Goal: Task Accomplishment & Management: Use online tool/utility

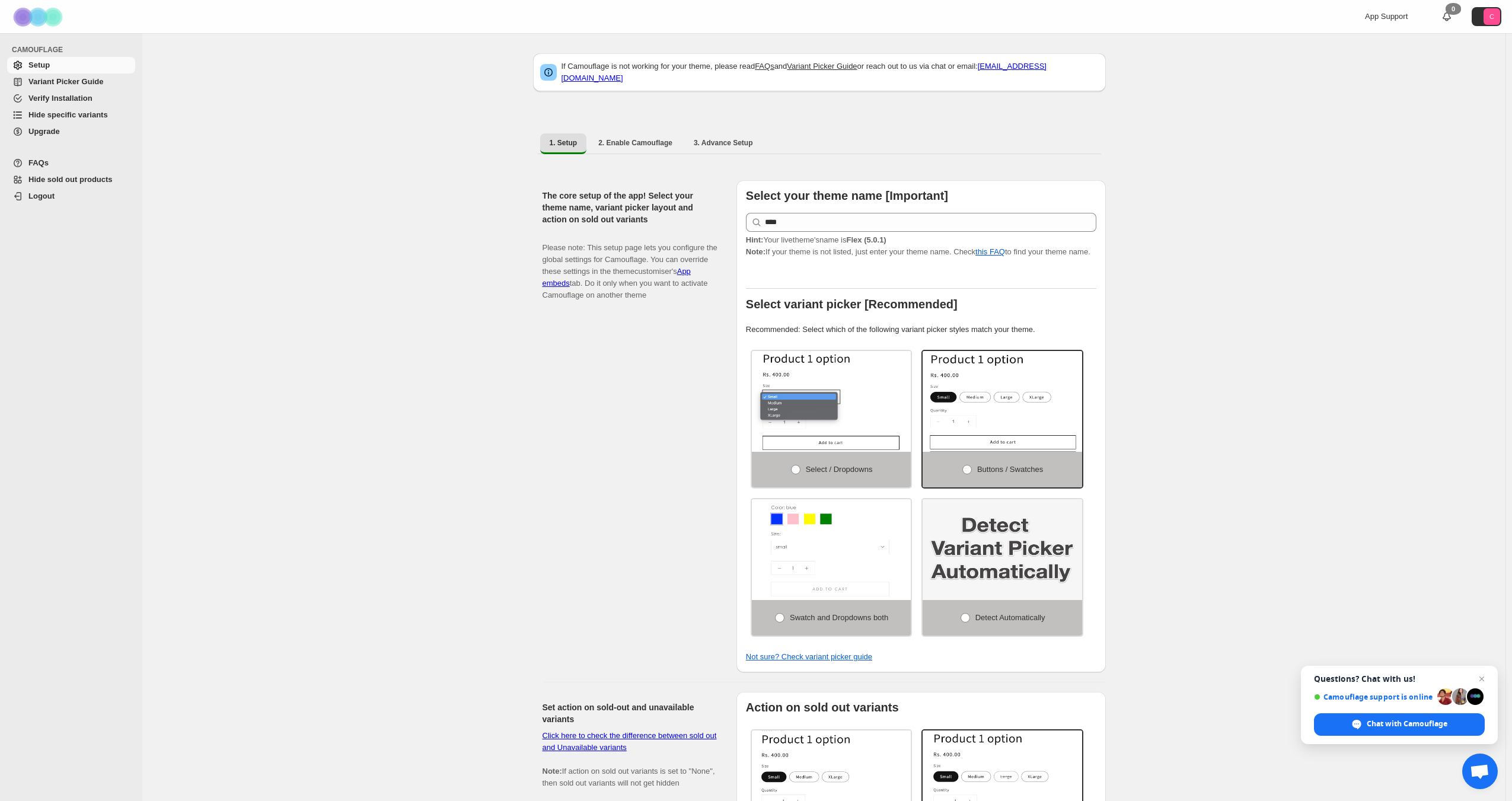
click at [74, 120] on span "Hide specific variants" at bounding box center [80, 115] width 104 height 12
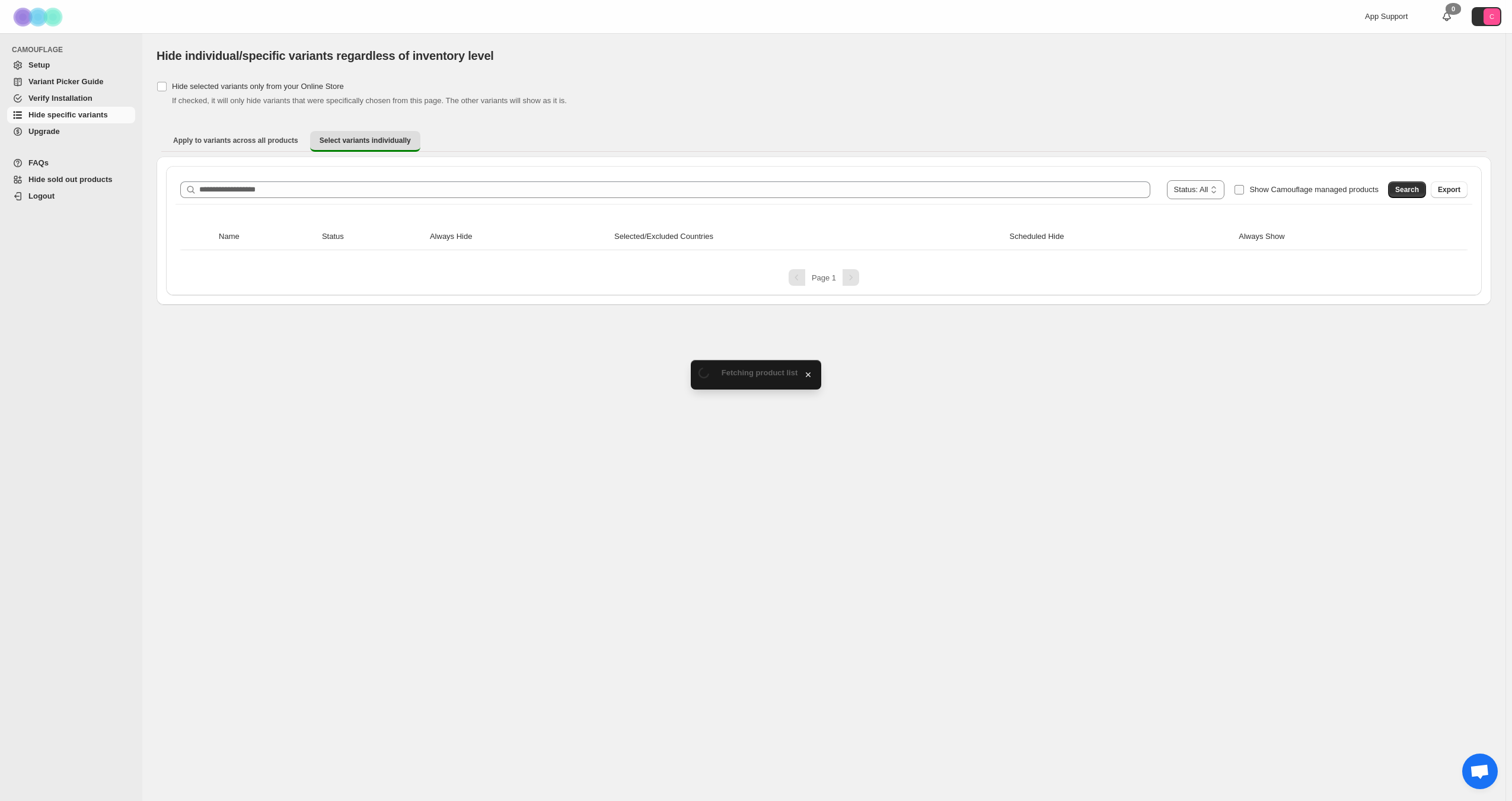
click at [1320, 188] on span "Show Camouflage managed products" at bounding box center [1314, 190] width 129 height 9
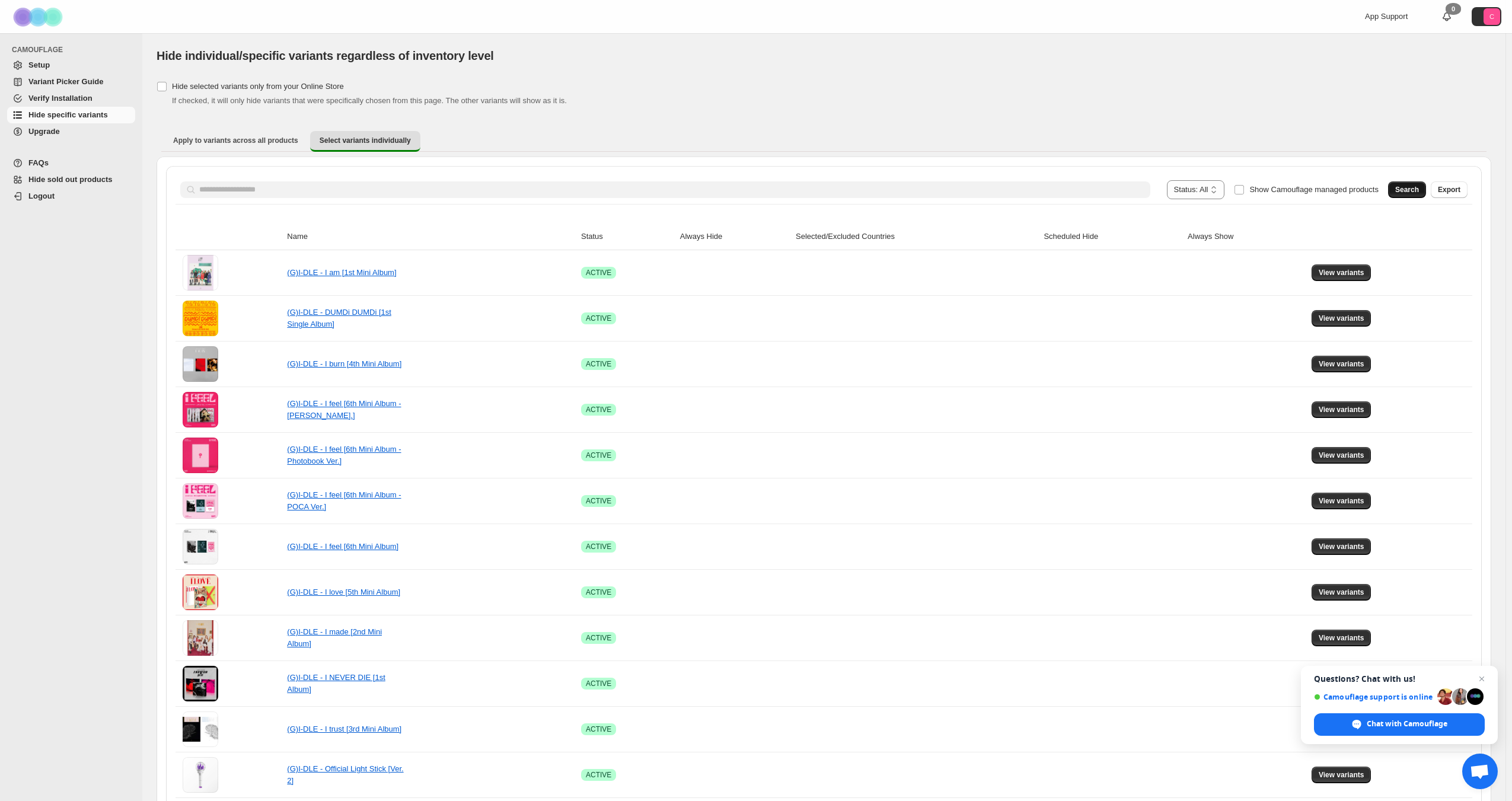
click at [1418, 191] on span "Search" at bounding box center [1406, 190] width 24 height 9
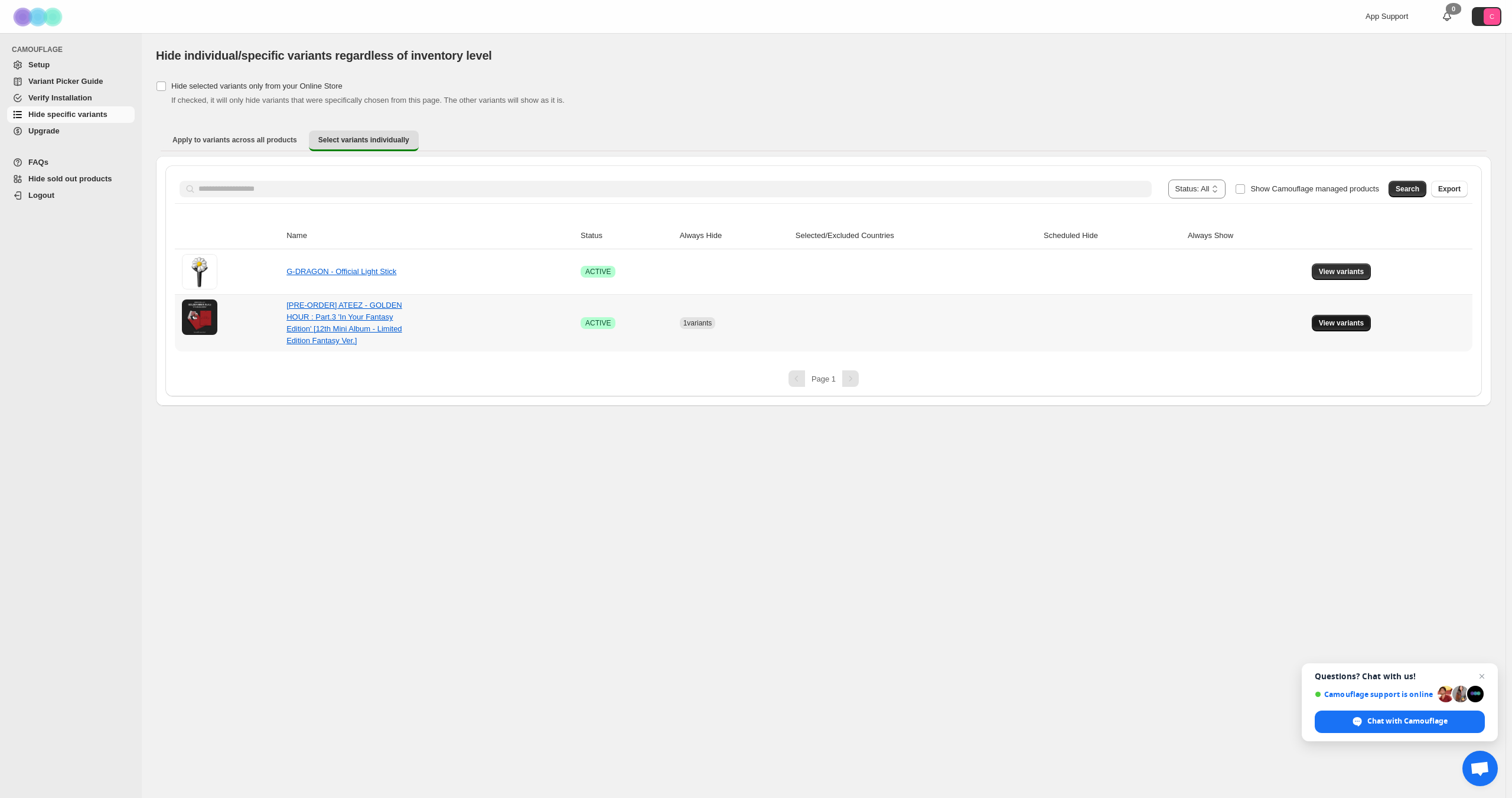
click at [1353, 324] on span "View variants" at bounding box center [1341, 323] width 45 height 9
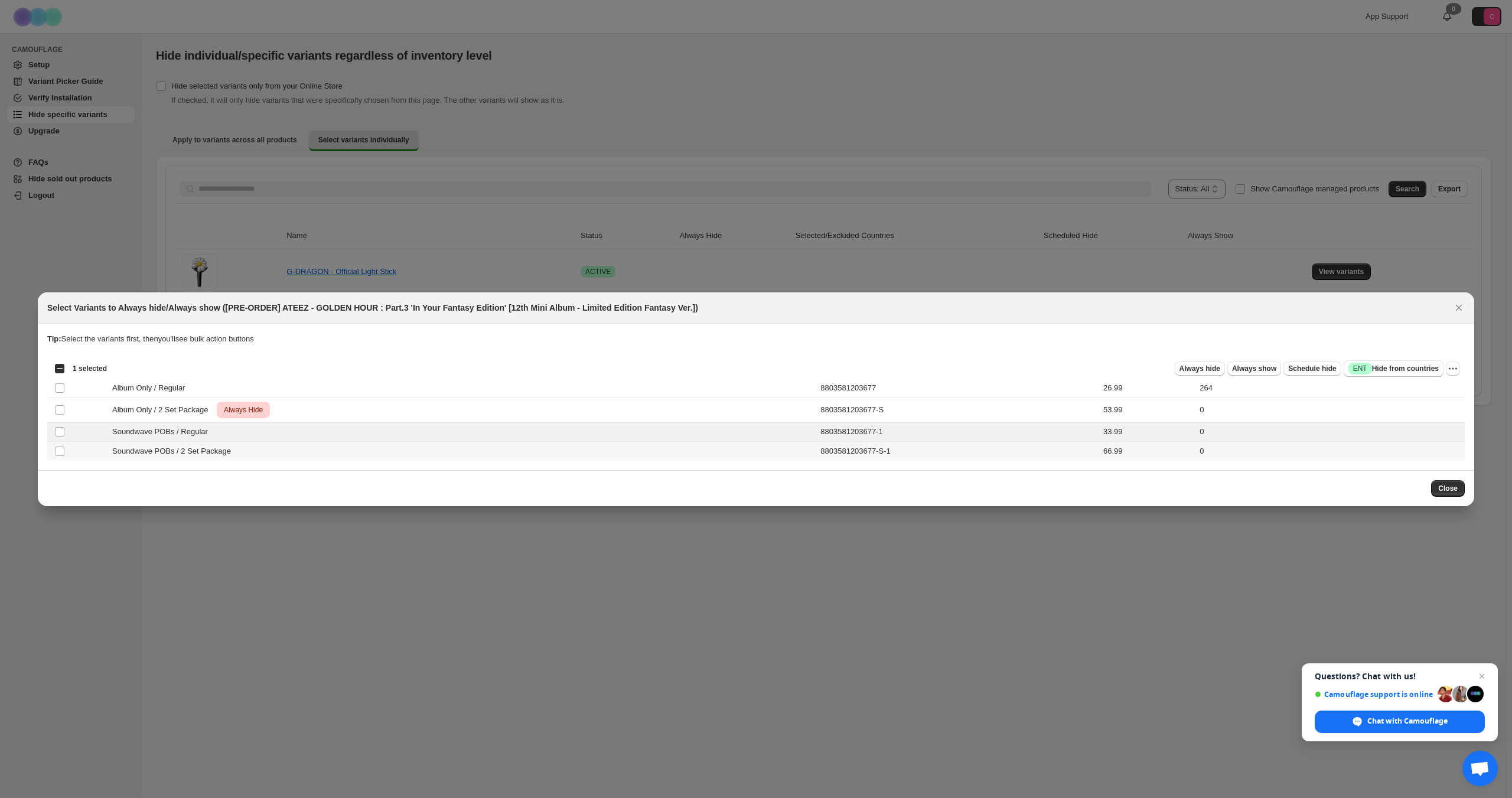
click at [58, 457] on td "Select product variant" at bounding box center [58, 451] width 23 height 19
click at [1220, 367] on span "Always hide" at bounding box center [1199, 368] width 41 height 9
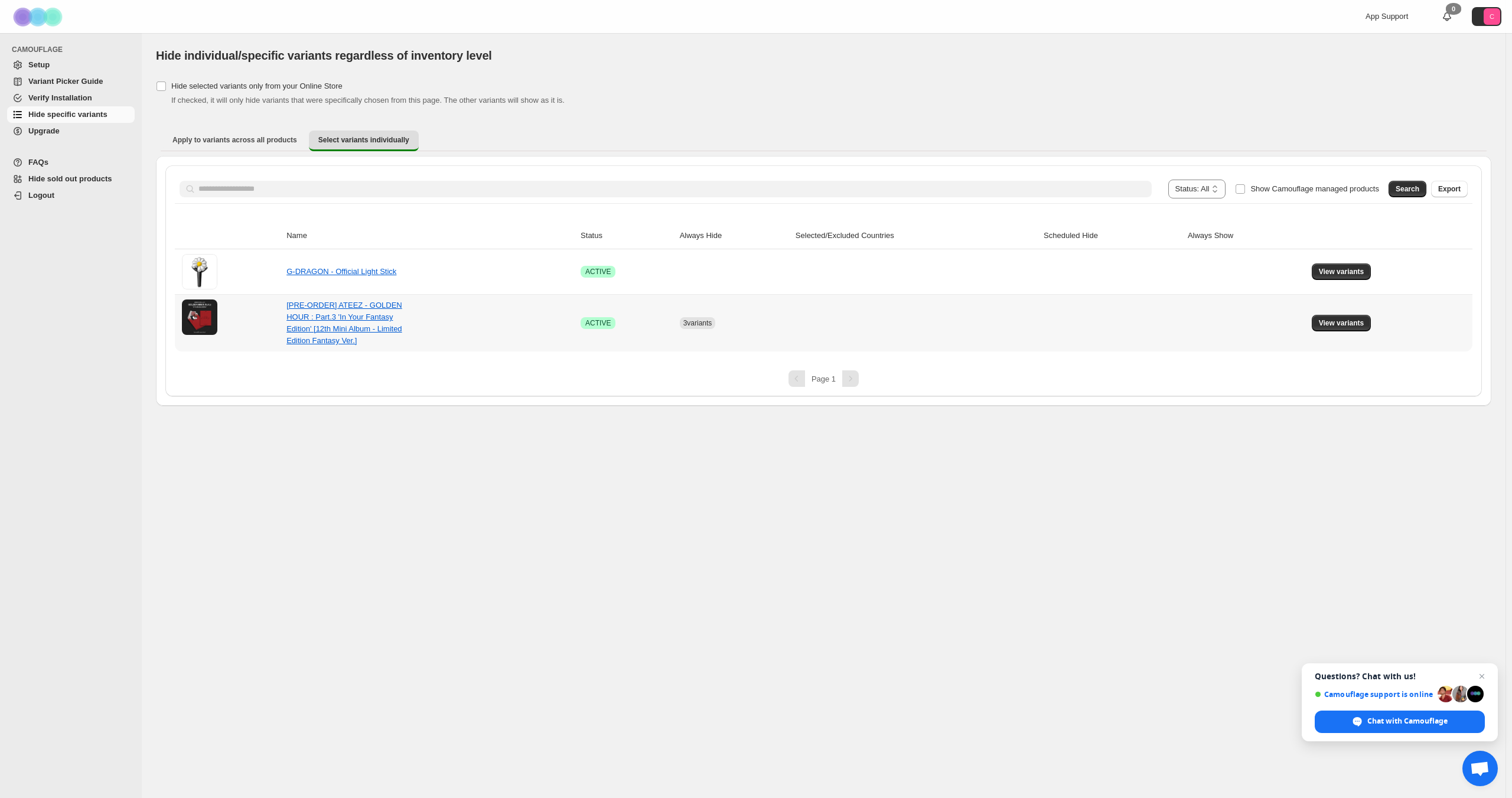
click at [345, 335] on div "[PRE-ORDER] ATEEZ - GOLDEN HOUR : Part.3 'In Your Fantasy Edition' [12th Mini A…" at bounding box center [345, 324] width 118 height 47
click at [373, 328] on link "[PRE-ORDER] ATEEZ - GOLDEN HOUR : Part.3 'In Your Fantasy Edition' [12th Mini A…" at bounding box center [343, 323] width 115 height 45
click at [826, 628] on div "**********" at bounding box center [823, 415] width 1364 height 765
click at [1346, 326] on span "View variants" at bounding box center [1341, 323] width 45 height 9
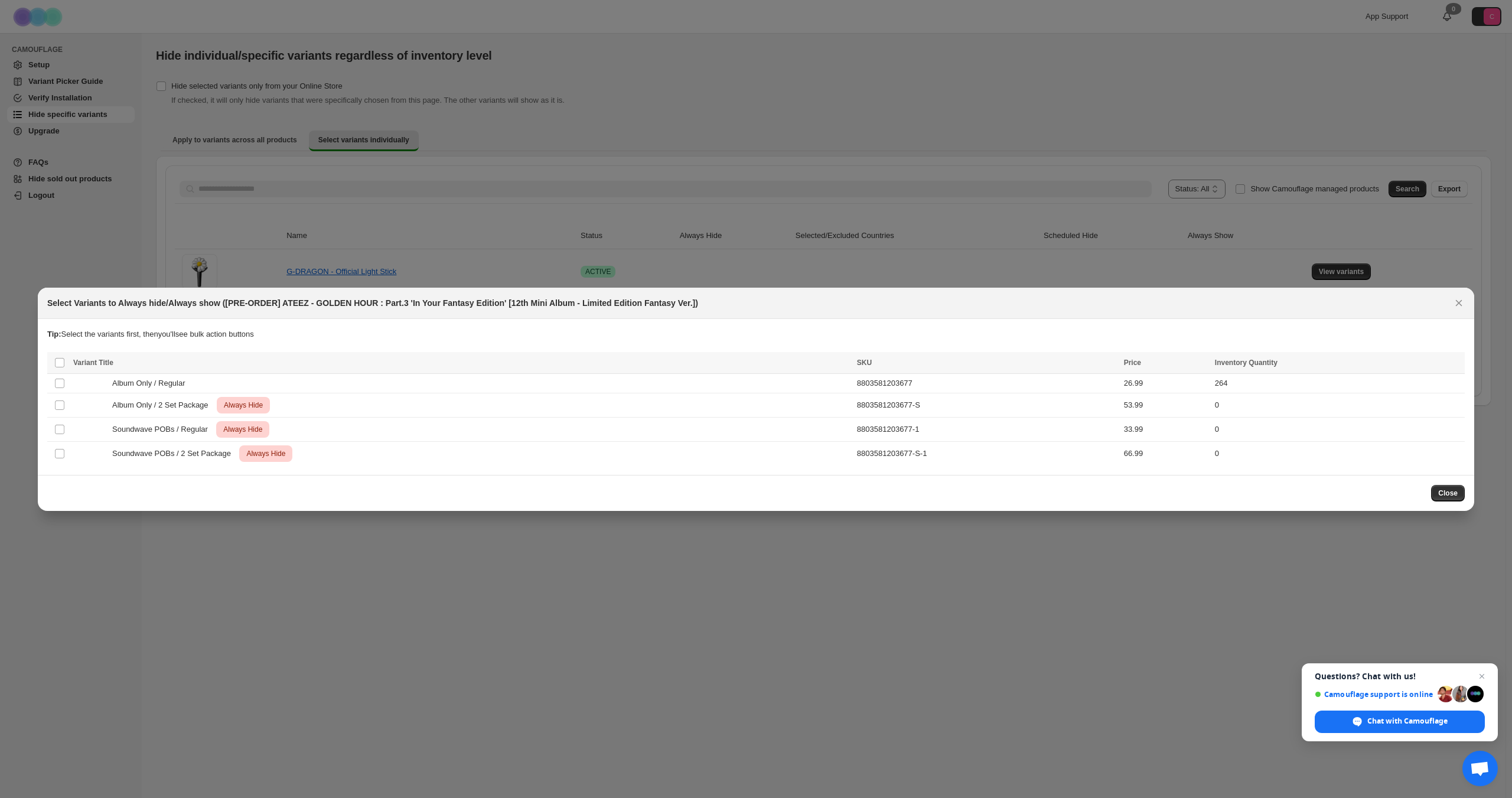
click at [363, 526] on div at bounding box center [756, 399] width 1512 height 798
